Goal: Information Seeking & Learning: Learn about a topic

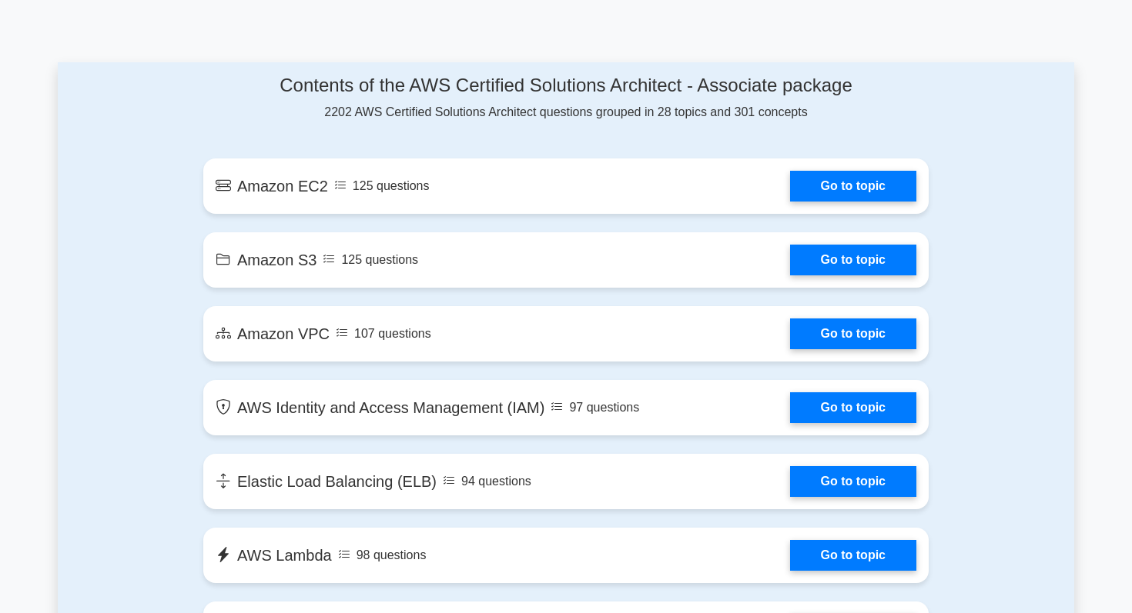
scroll to position [876, 0]
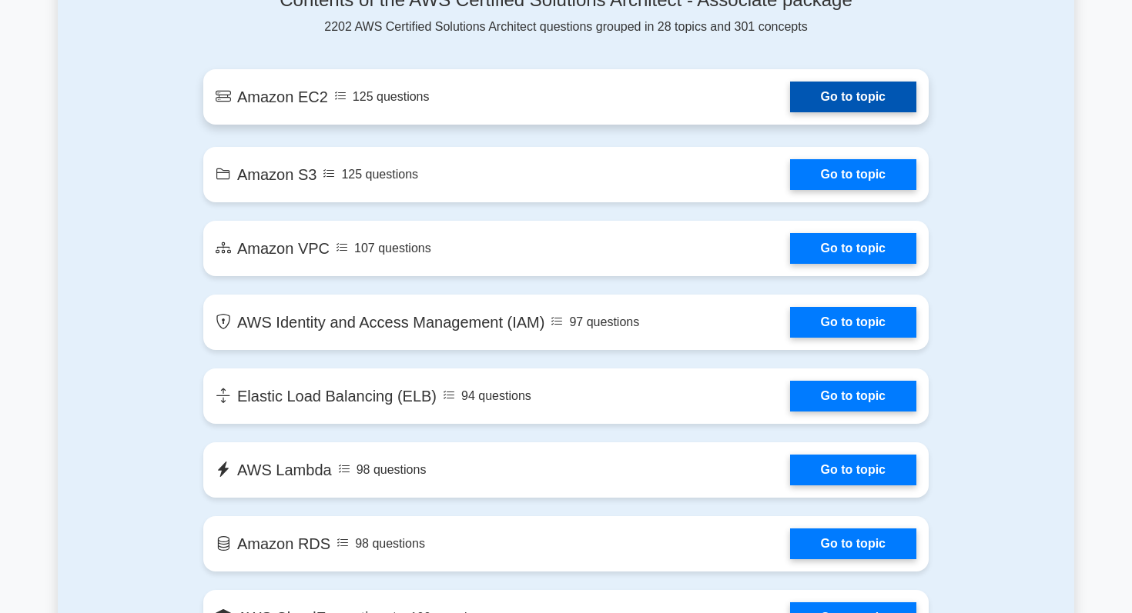
click at [874, 100] on link "Go to topic" at bounding box center [853, 97] width 126 height 31
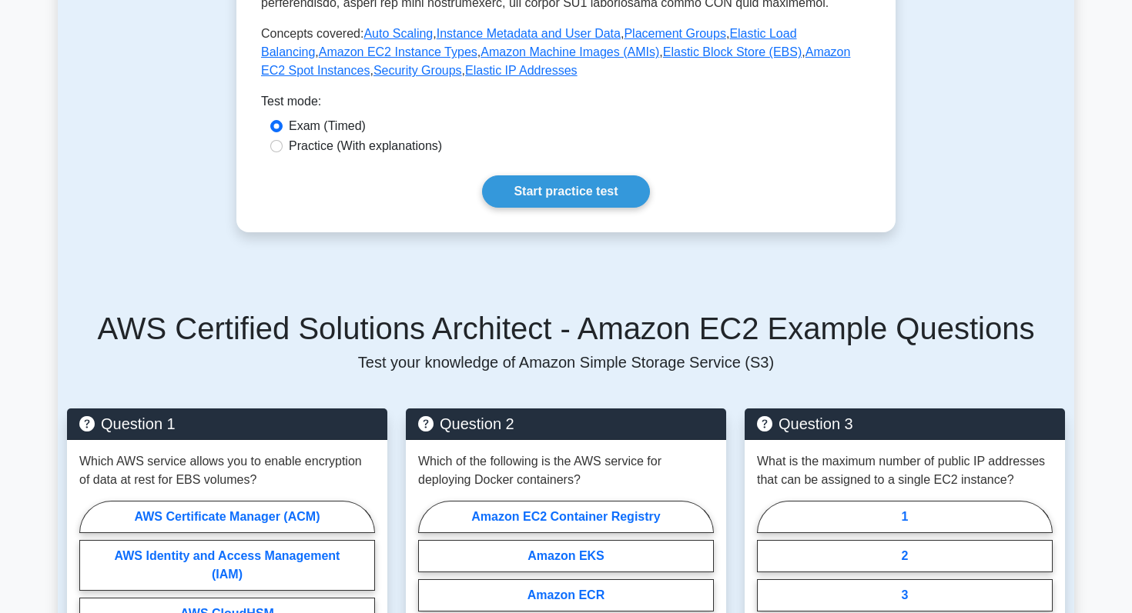
scroll to position [630, 0]
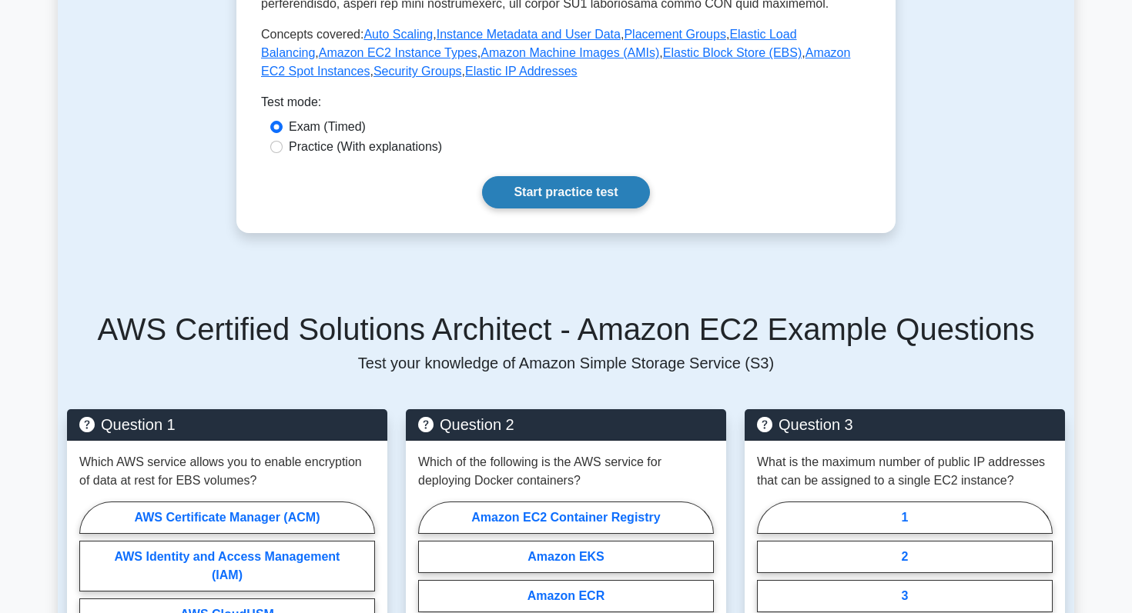
click at [578, 200] on link "Start practice test" at bounding box center [565, 192] width 167 height 32
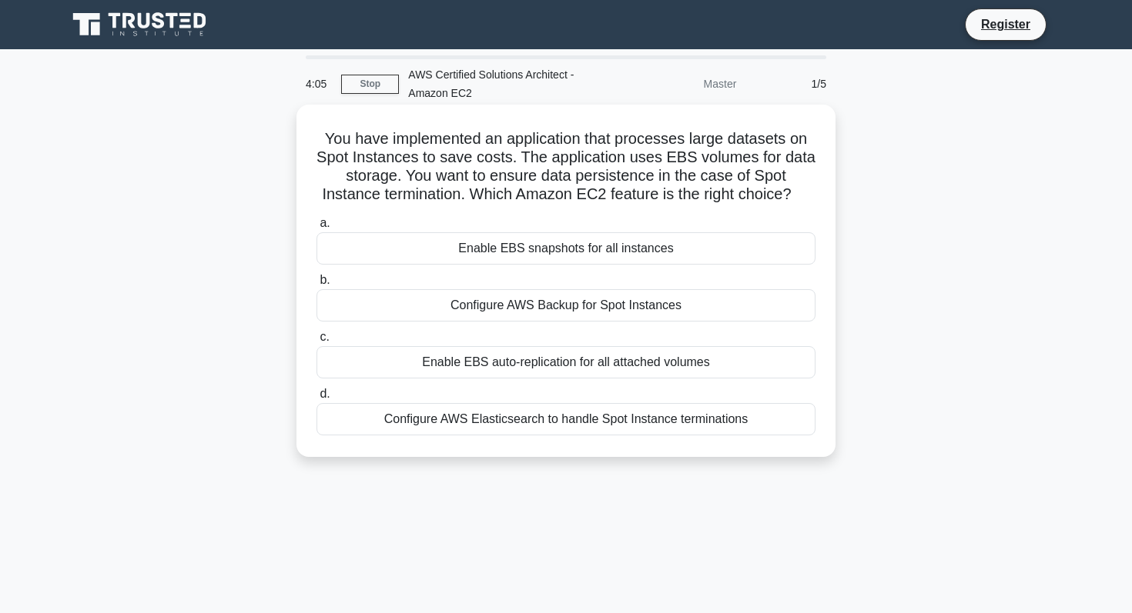
click at [545, 309] on div "Configure AWS Backup for Spot Instances" at bounding box center [565, 305] width 499 height 32
click at [316, 286] on input "b. Configure AWS Backup for Spot Instances" at bounding box center [316, 281] width 0 height 10
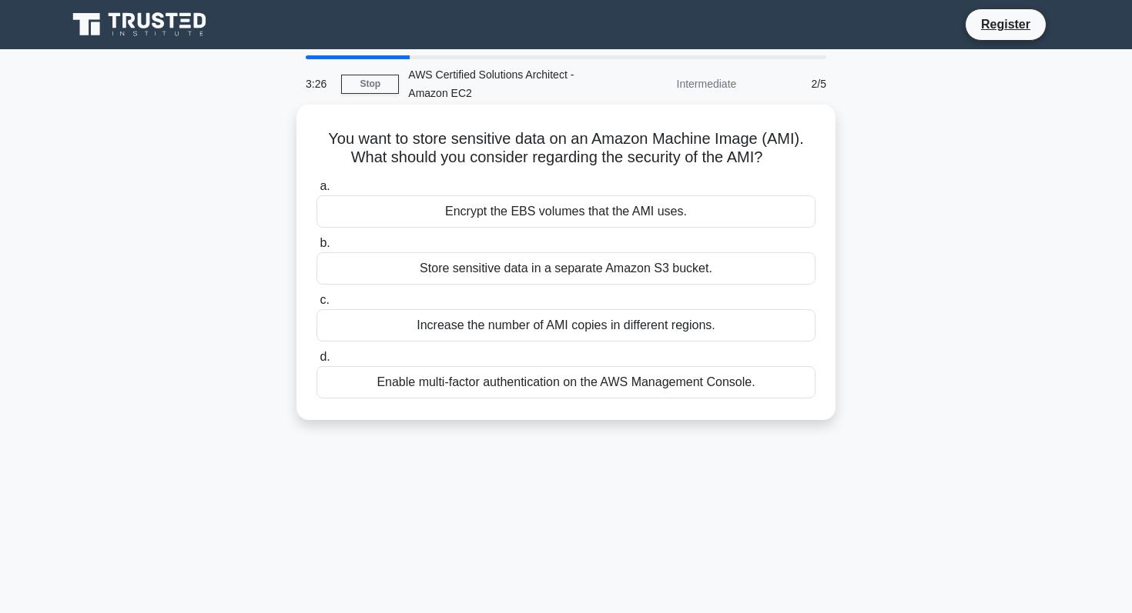
click at [513, 216] on div "Encrypt the EBS volumes that the AMI uses." at bounding box center [565, 212] width 499 height 32
click at [316, 192] on input "a. Encrypt the EBS volumes that the AMI uses." at bounding box center [316, 187] width 0 height 10
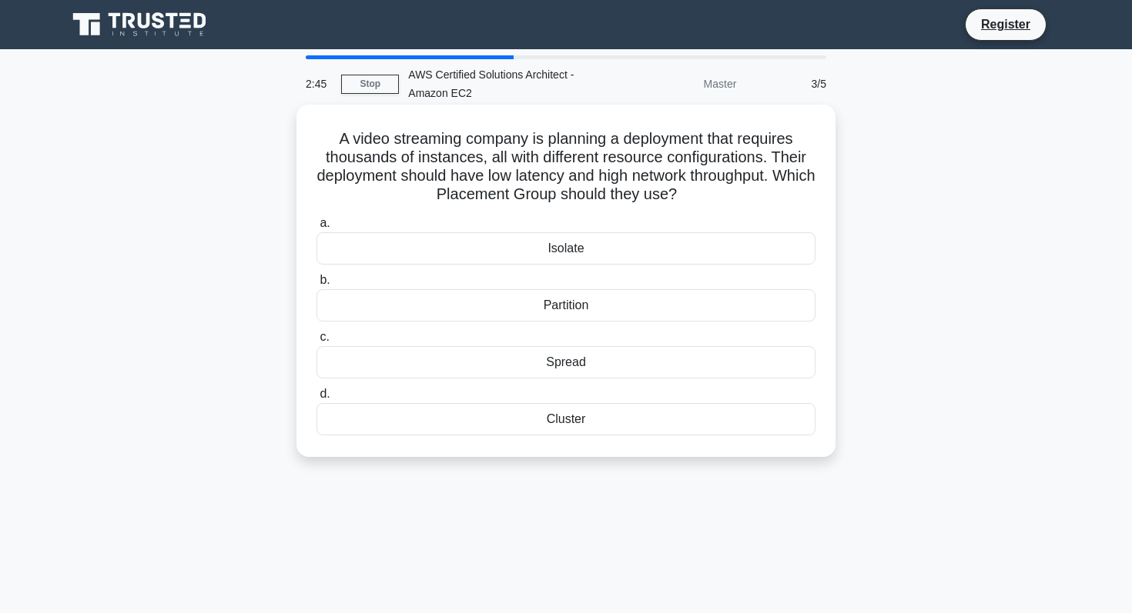
click at [631, 246] on div "Isolate" at bounding box center [565, 248] width 499 height 32
click at [316, 229] on input "a. Isolate" at bounding box center [316, 224] width 0 height 10
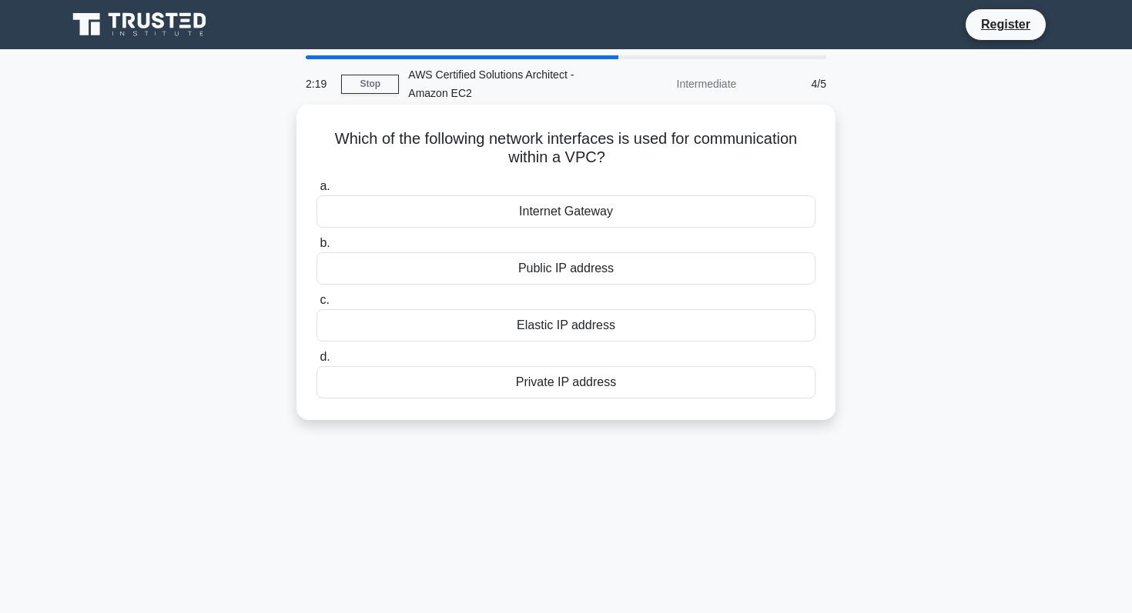
click at [631, 379] on div "Private IP address" at bounding box center [565, 382] width 499 height 32
click at [316, 363] on input "d. Private IP address" at bounding box center [316, 358] width 0 height 10
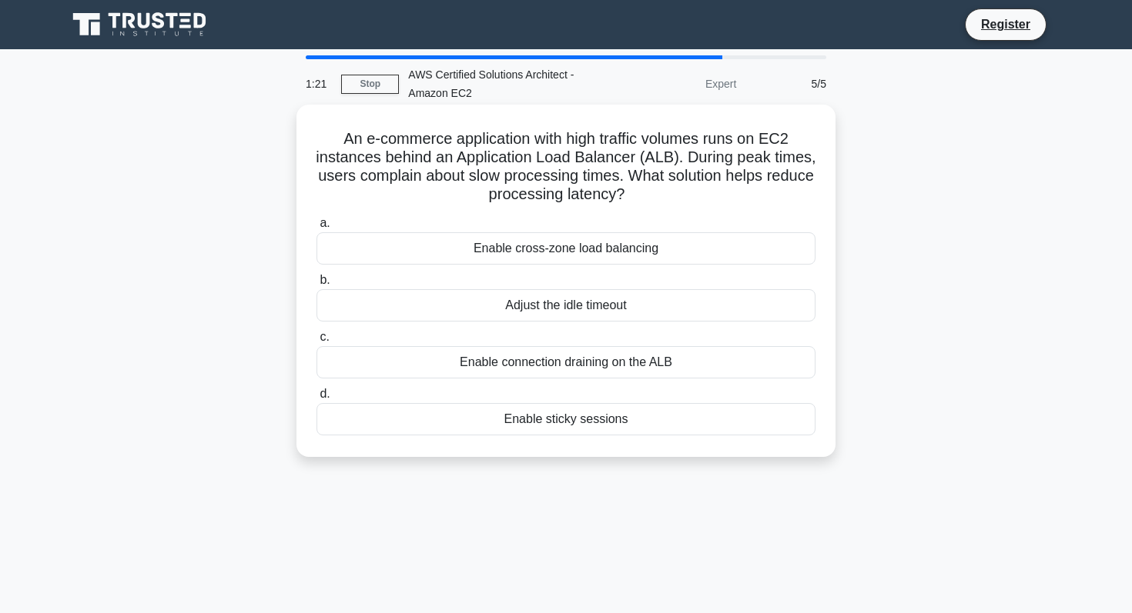
click at [588, 259] on div "Enable cross-zone load balancing" at bounding box center [565, 248] width 499 height 32
click at [316, 229] on input "a. Enable cross-zone load balancing" at bounding box center [316, 224] width 0 height 10
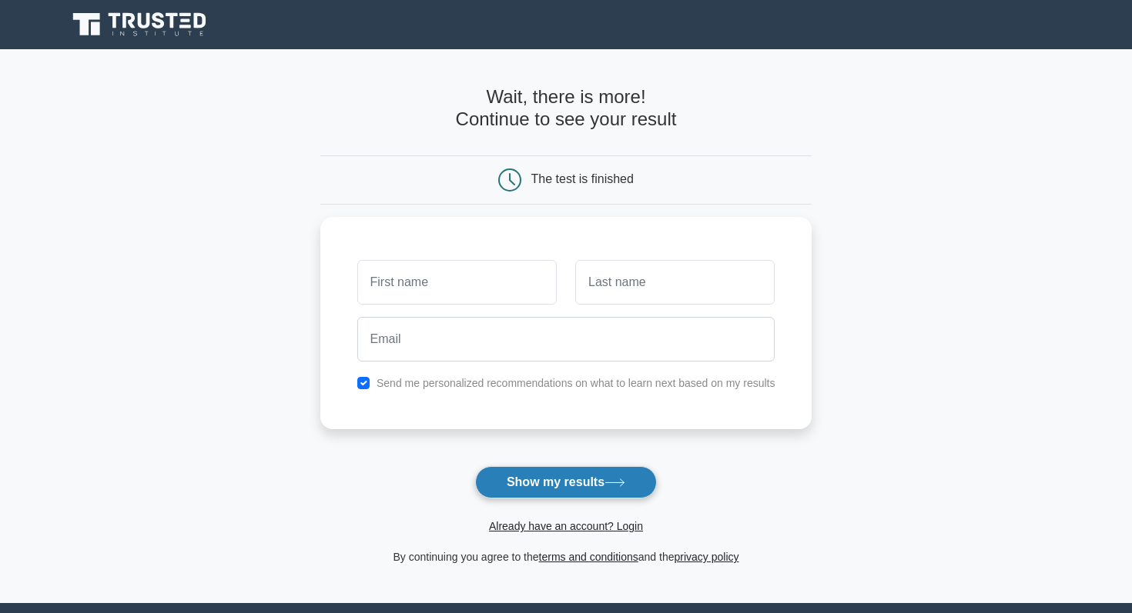
click at [594, 488] on button "Show my results" at bounding box center [566, 482] width 182 height 32
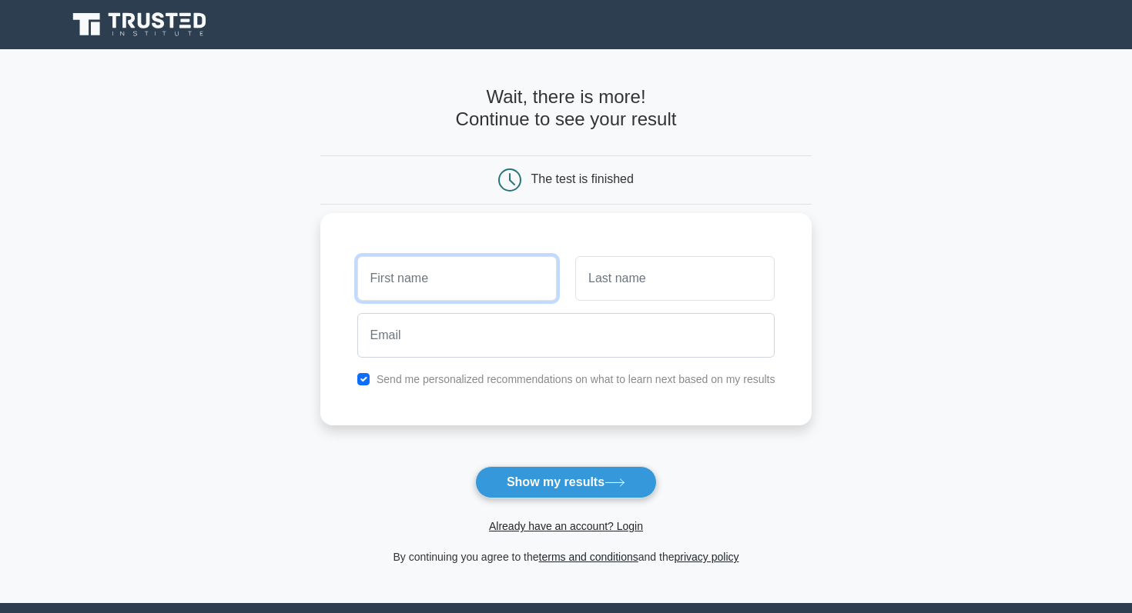
click at [439, 282] on input "text" at bounding box center [456, 278] width 199 height 45
type input "hhh"
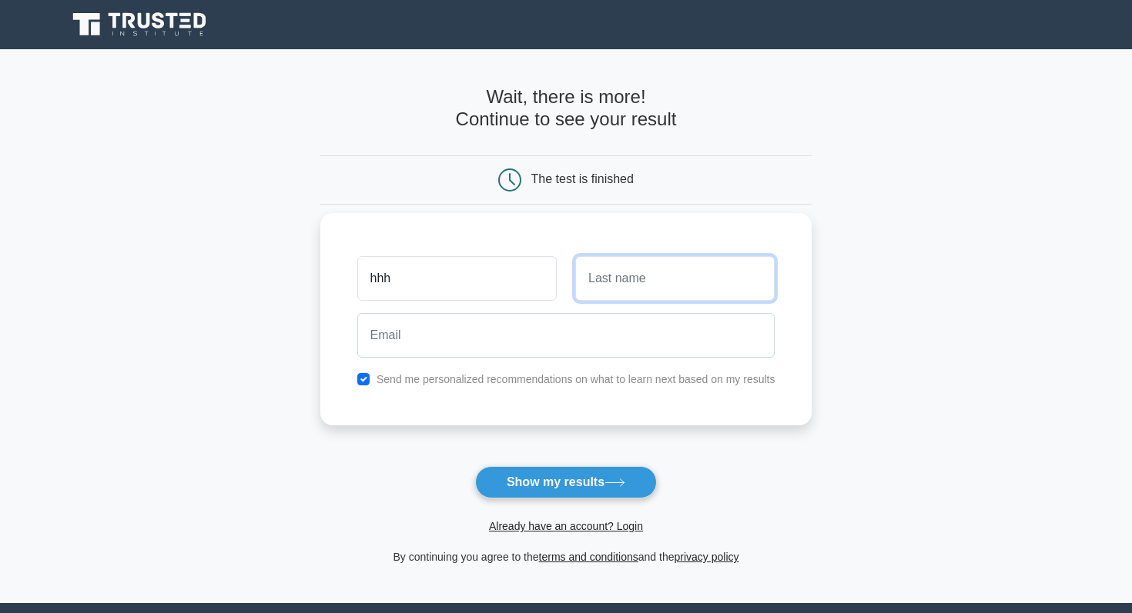
click at [630, 287] on input "text" at bounding box center [674, 278] width 199 height 45
type input "gggg"
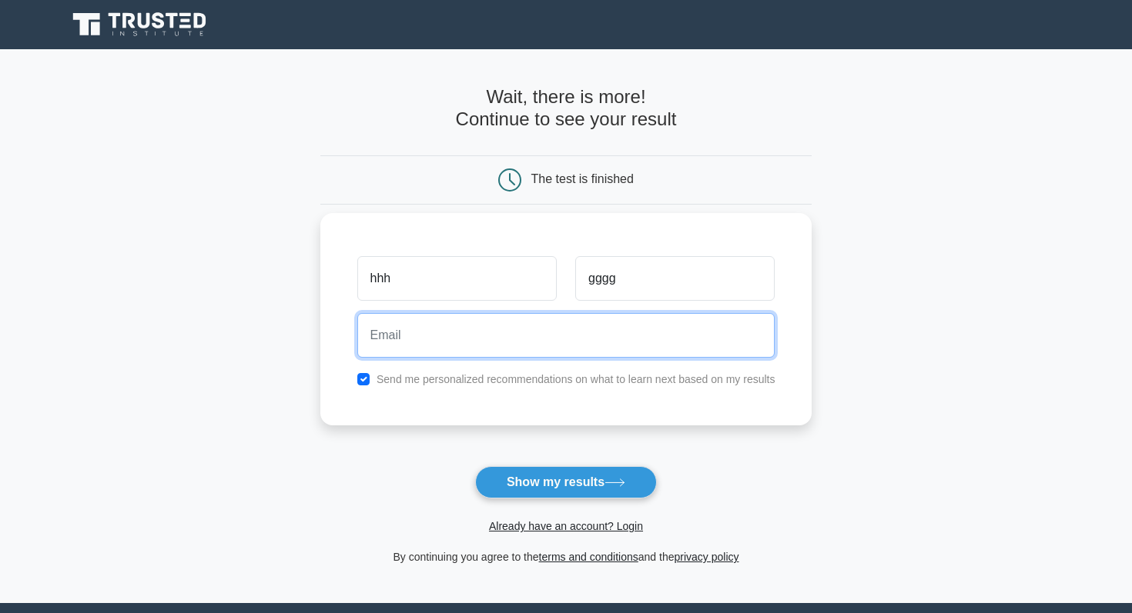
click at [553, 327] on input "email" at bounding box center [566, 335] width 418 height 45
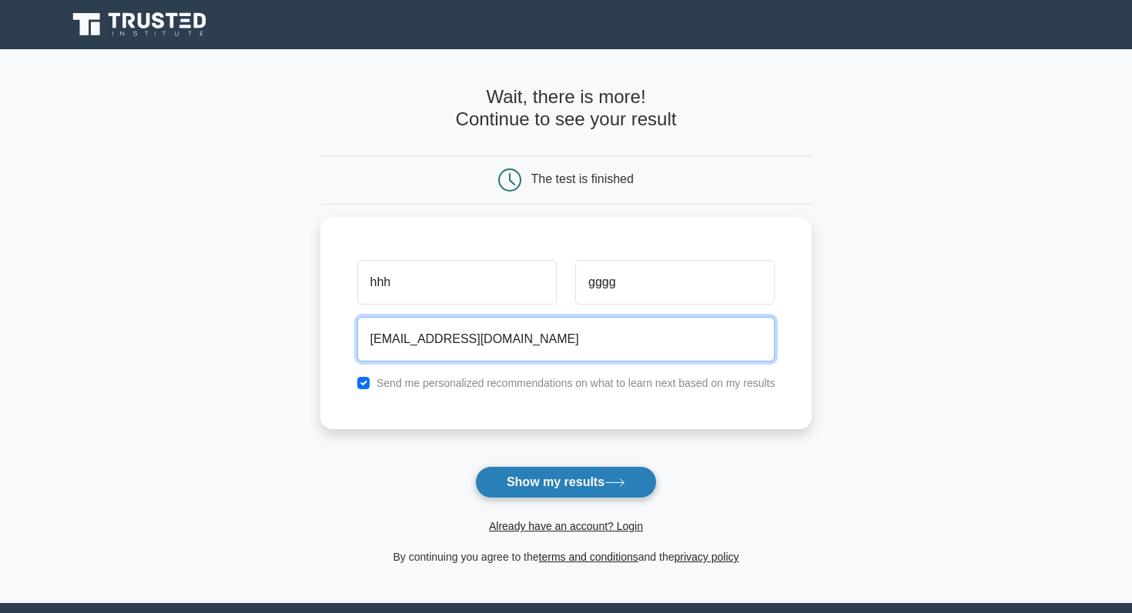
type input "snsk@gmail.com"
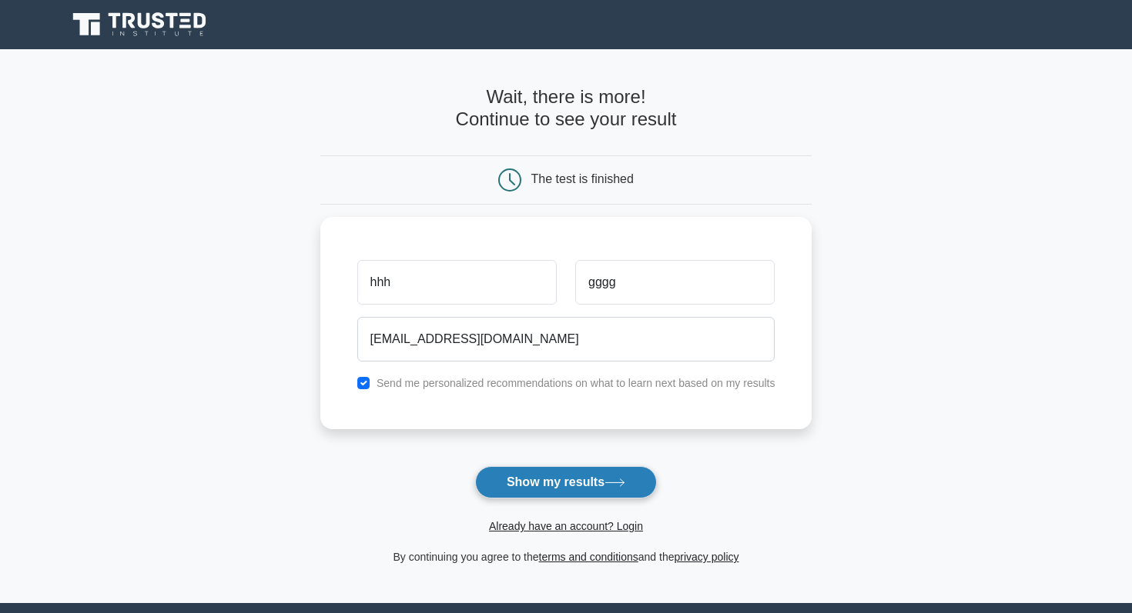
click at [580, 482] on button "Show my results" at bounding box center [566, 482] width 182 height 32
